Goal: Check status

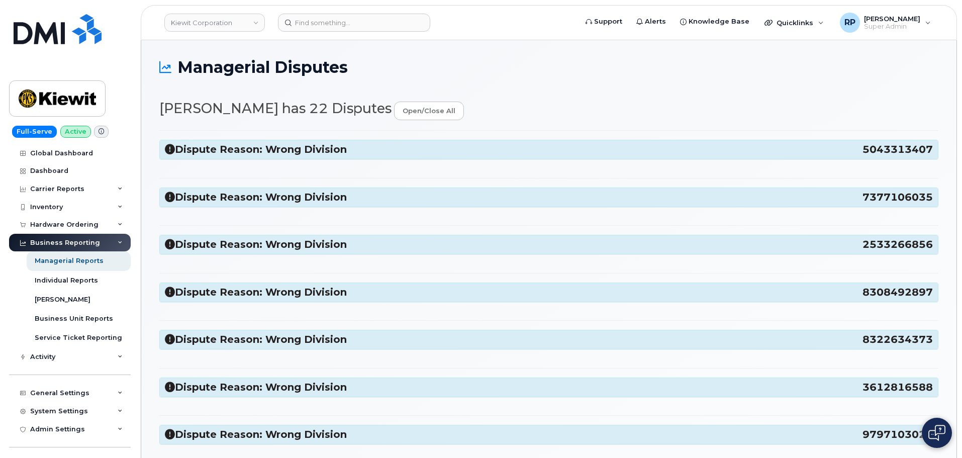
click at [603, 155] on h3 "Dispute Reason: Wrong Division 5043313407" at bounding box center [549, 150] width 768 height 14
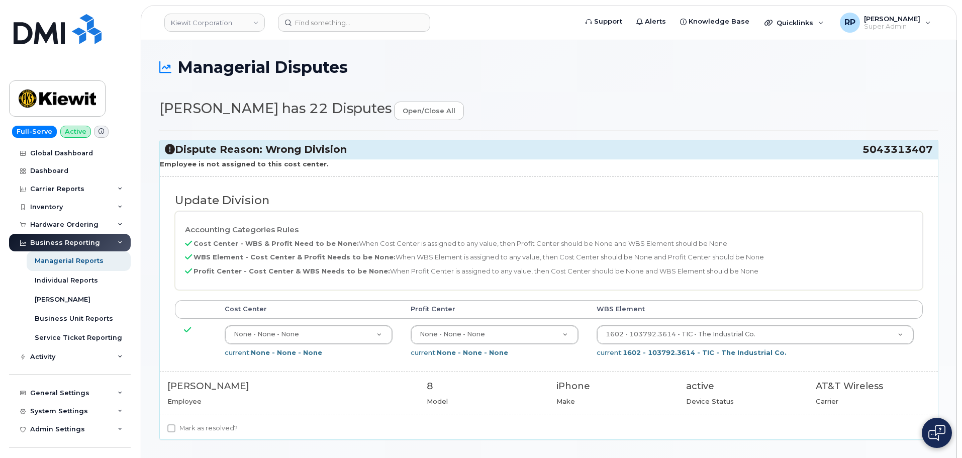
click at [603, 155] on h3 "Dispute Reason: Wrong Division 5043313407" at bounding box center [549, 150] width 768 height 14
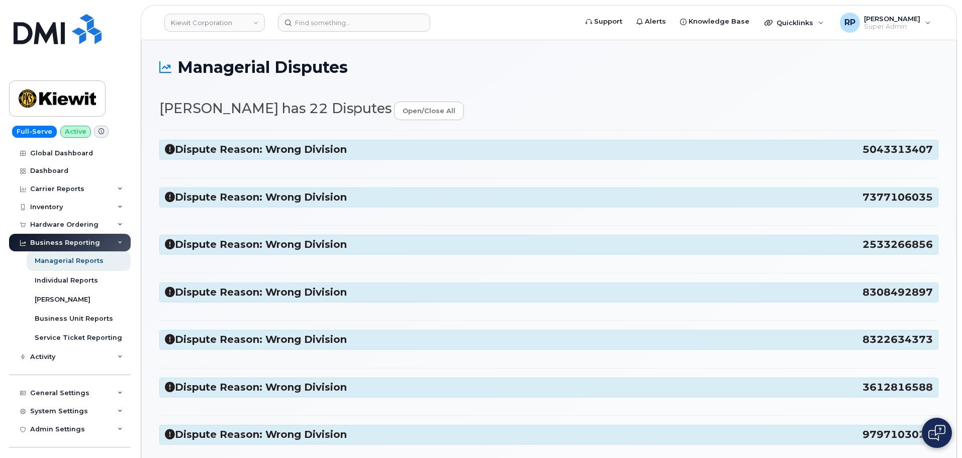
click at [529, 203] on h3 "Dispute Reason: Wrong Division 7377106035" at bounding box center [549, 197] width 768 height 14
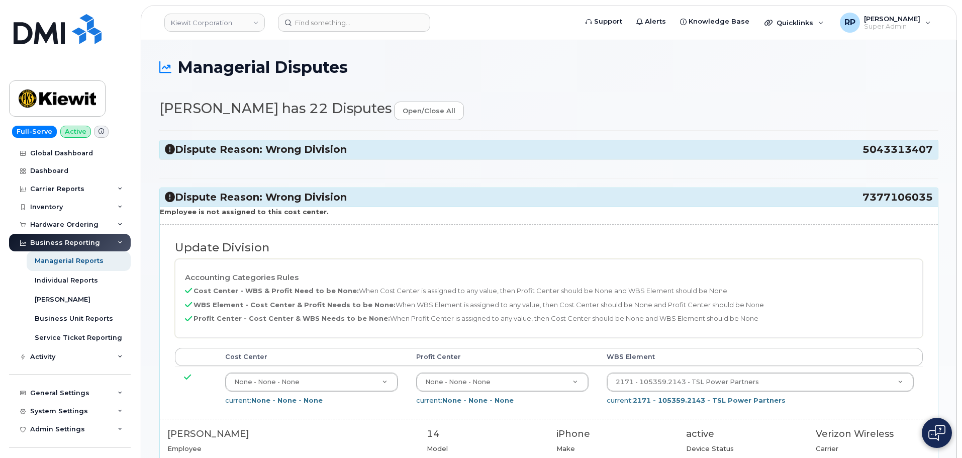
click at [529, 203] on h3 "Dispute Reason: Wrong Division 7377106035" at bounding box center [549, 197] width 768 height 14
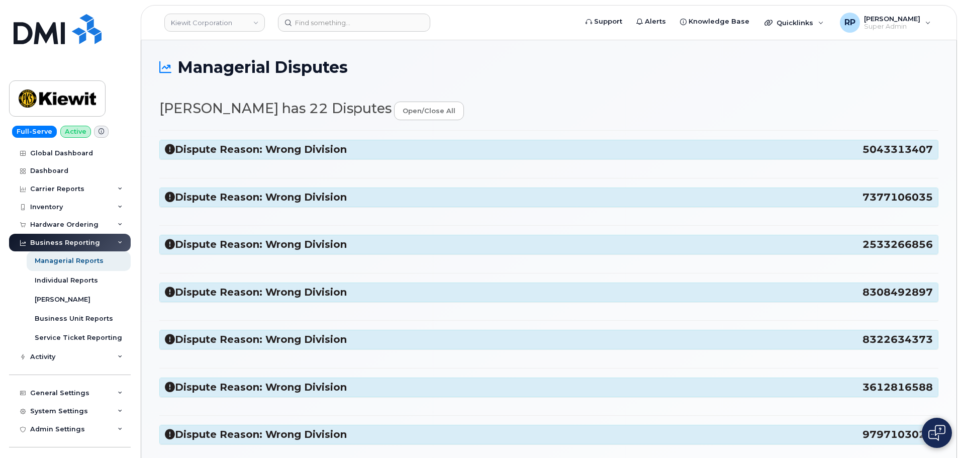
click at [477, 241] on h3 "Dispute Reason: Wrong Division 2533266856" at bounding box center [549, 245] width 768 height 14
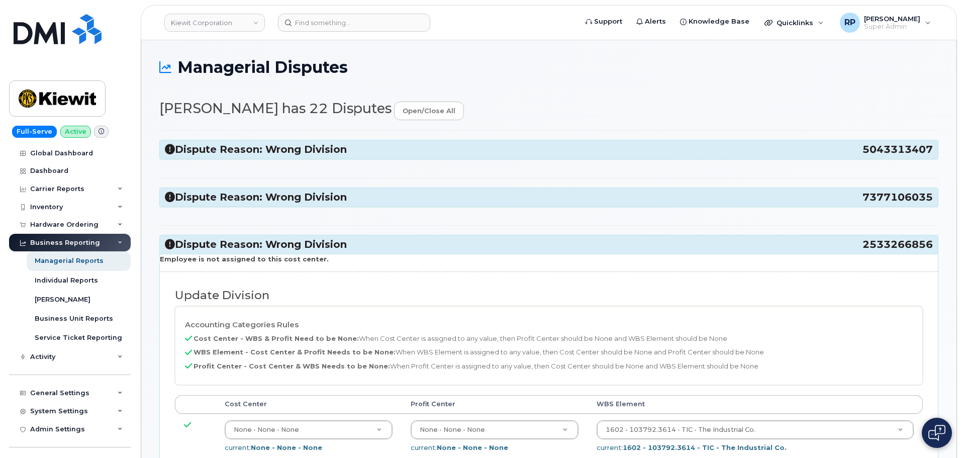
click at [477, 241] on h3 "Dispute Reason: Wrong Division 2533266856" at bounding box center [549, 245] width 768 height 14
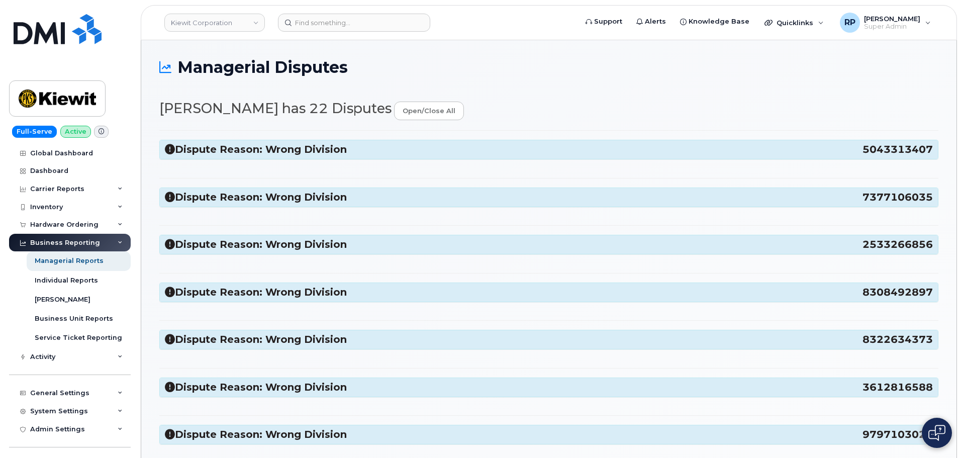
click at [221, 149] on h3 "Dispute Reason: Wrong Division 5043313407" at bounding box center [549, 150] width 768 height 14
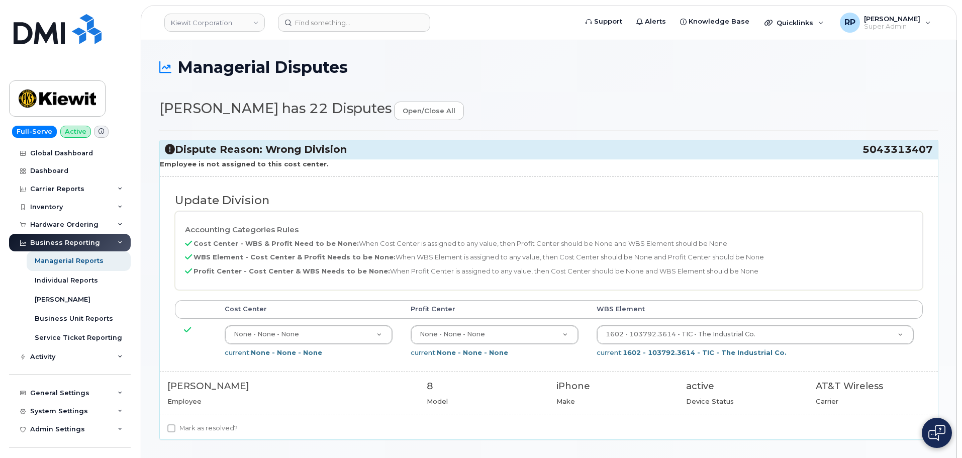
click at [221, 149] on h3 "Dispute Reason: Wrong Division 5043313407" at bounding box center [549, 150] width 768 height 14
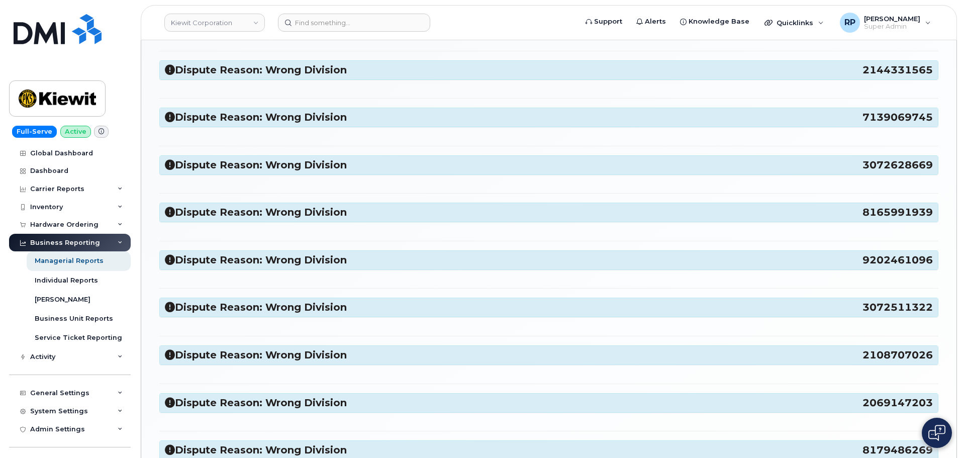
scroll to position [377, 0]
